Goal: Information Seeking & Learning: Learn about a topic

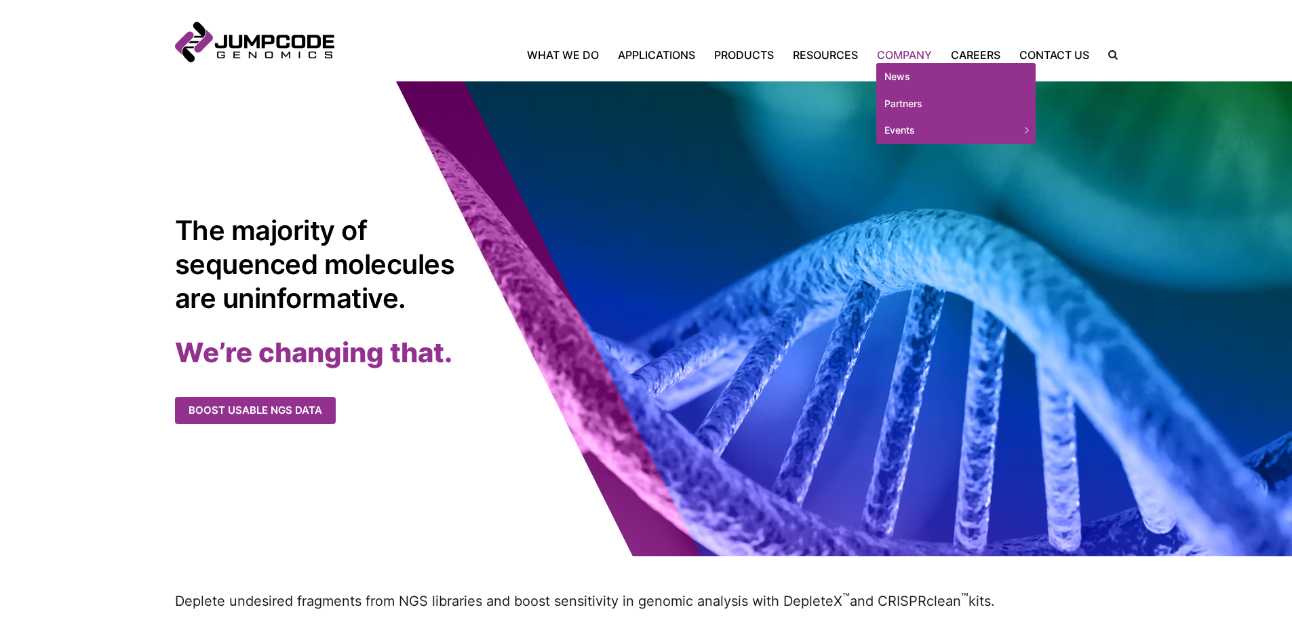
click at [906, 52] on link "Company" at bounding box center [904, 55] width 74 height 16
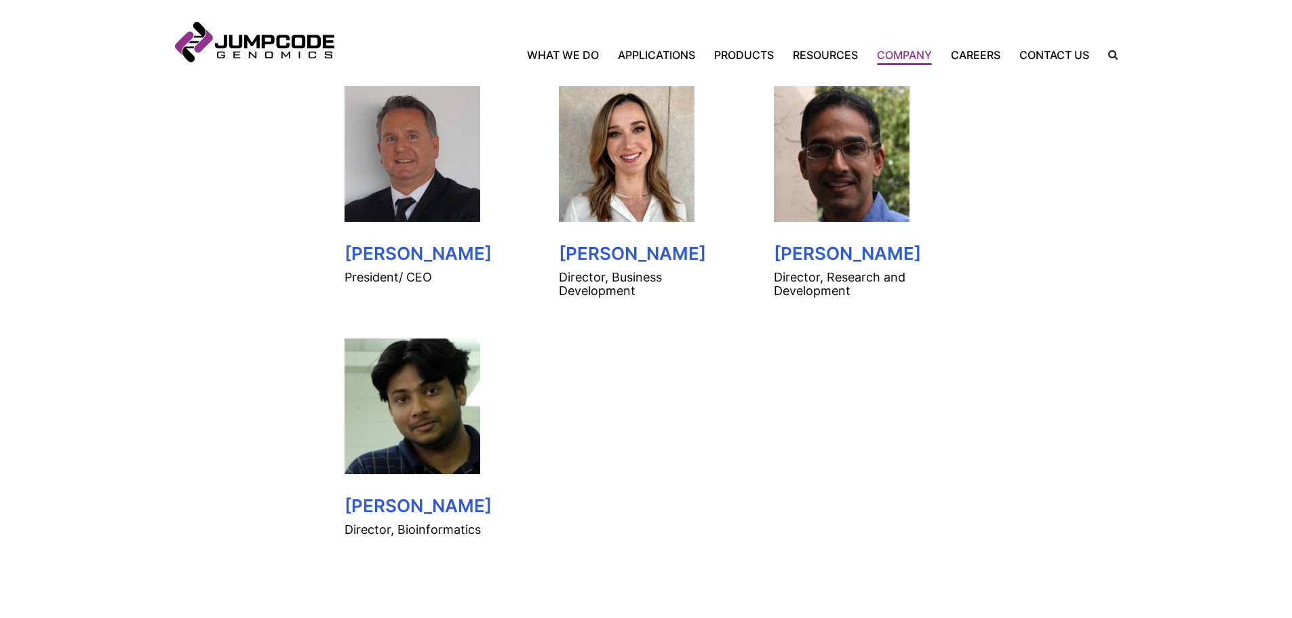
scroll to position [746, 0]
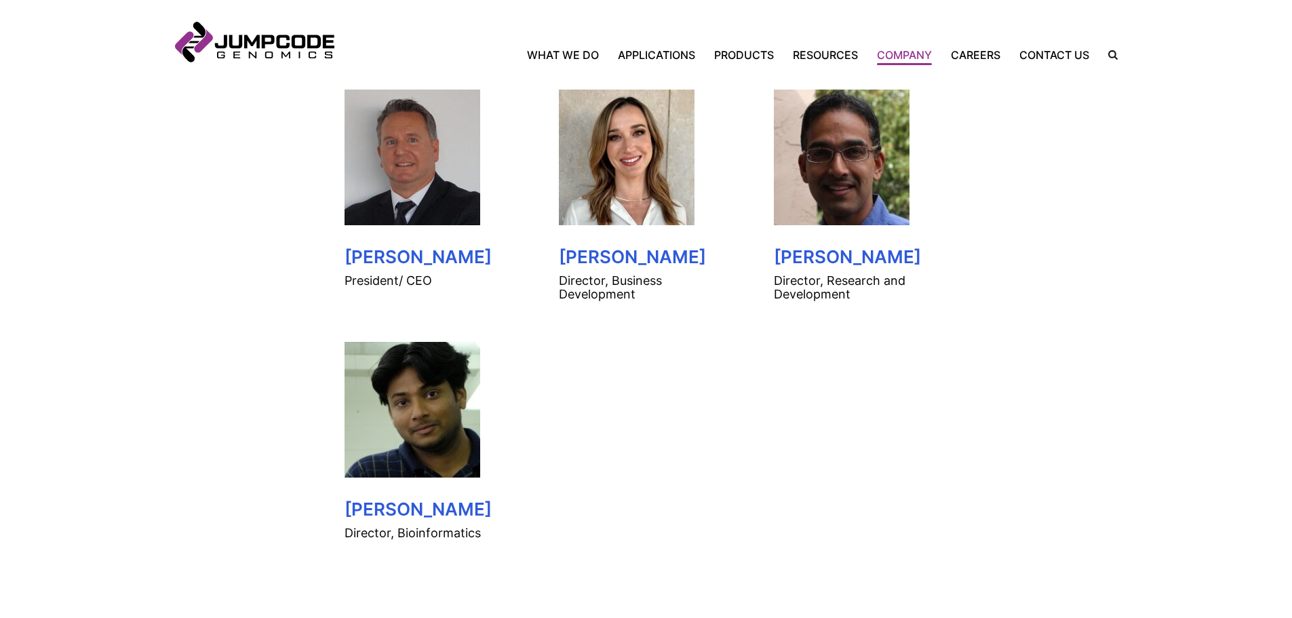
drag, startPoint x: 314, startPoint y: 509, endPoint x: 420, endPoint y: 521, distance: 106.5
click at [478, 525] on inner-wrap "Leadership Our leadership team is passionate about what we do and who we are as…" at bounding box center [646, 272] width 942 height 819
copy h3 "[PERSON_NAME]"
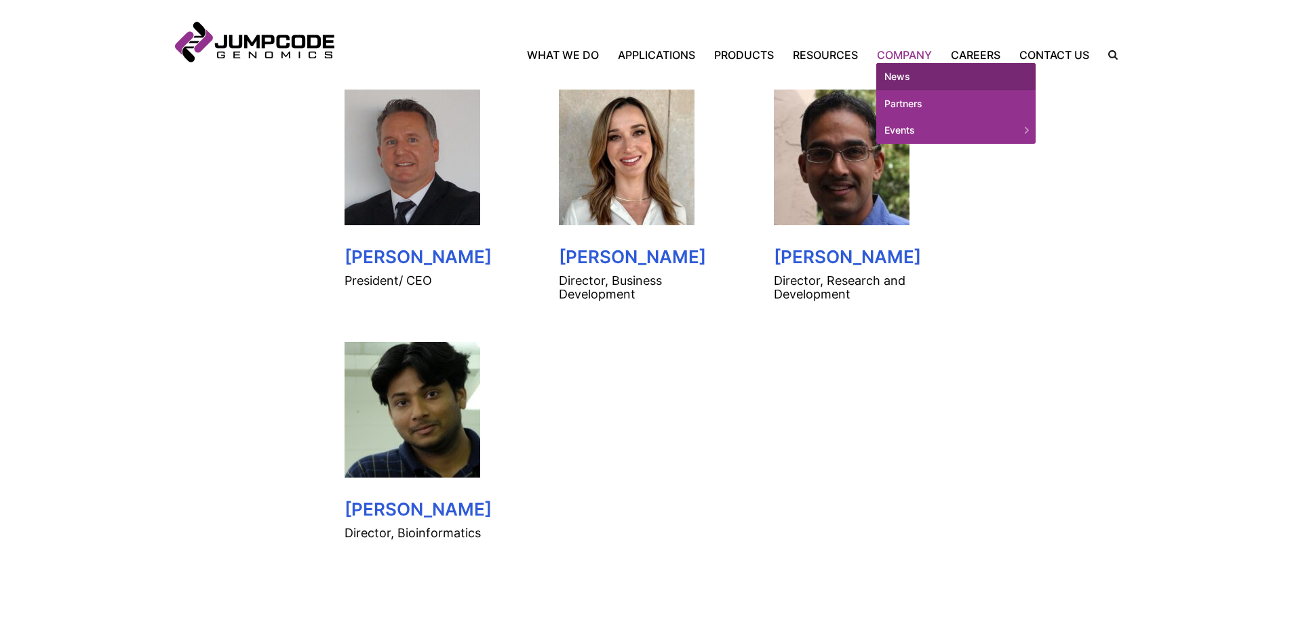
click at [898, 77] on link "News" at bounding box center [955, 76] width 159 height 27
